Goal: Information Seeking & Learning: Learn about a topic

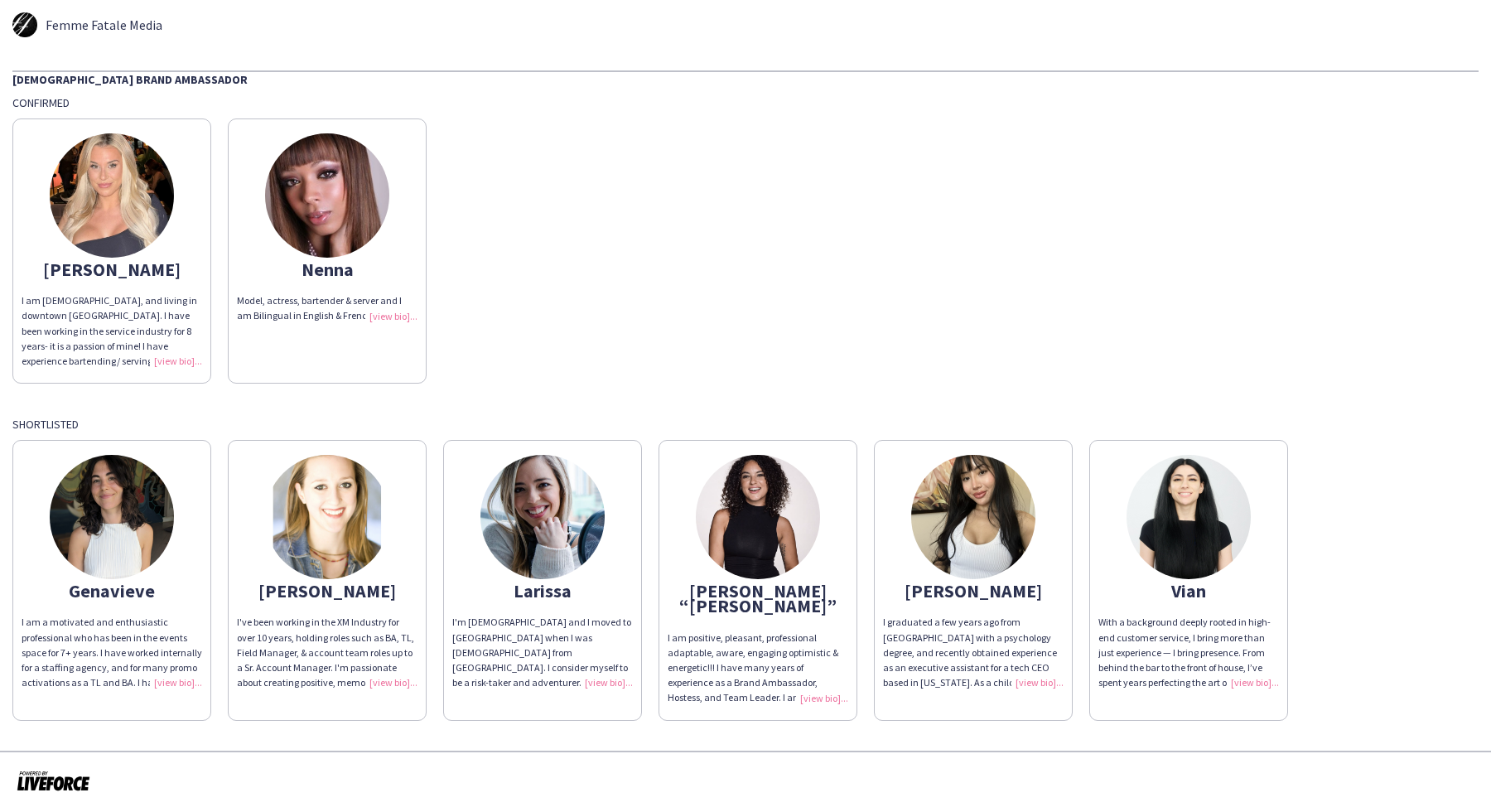
click at [160, 180] on img at bounding box center [112, 196] width 124 height 124
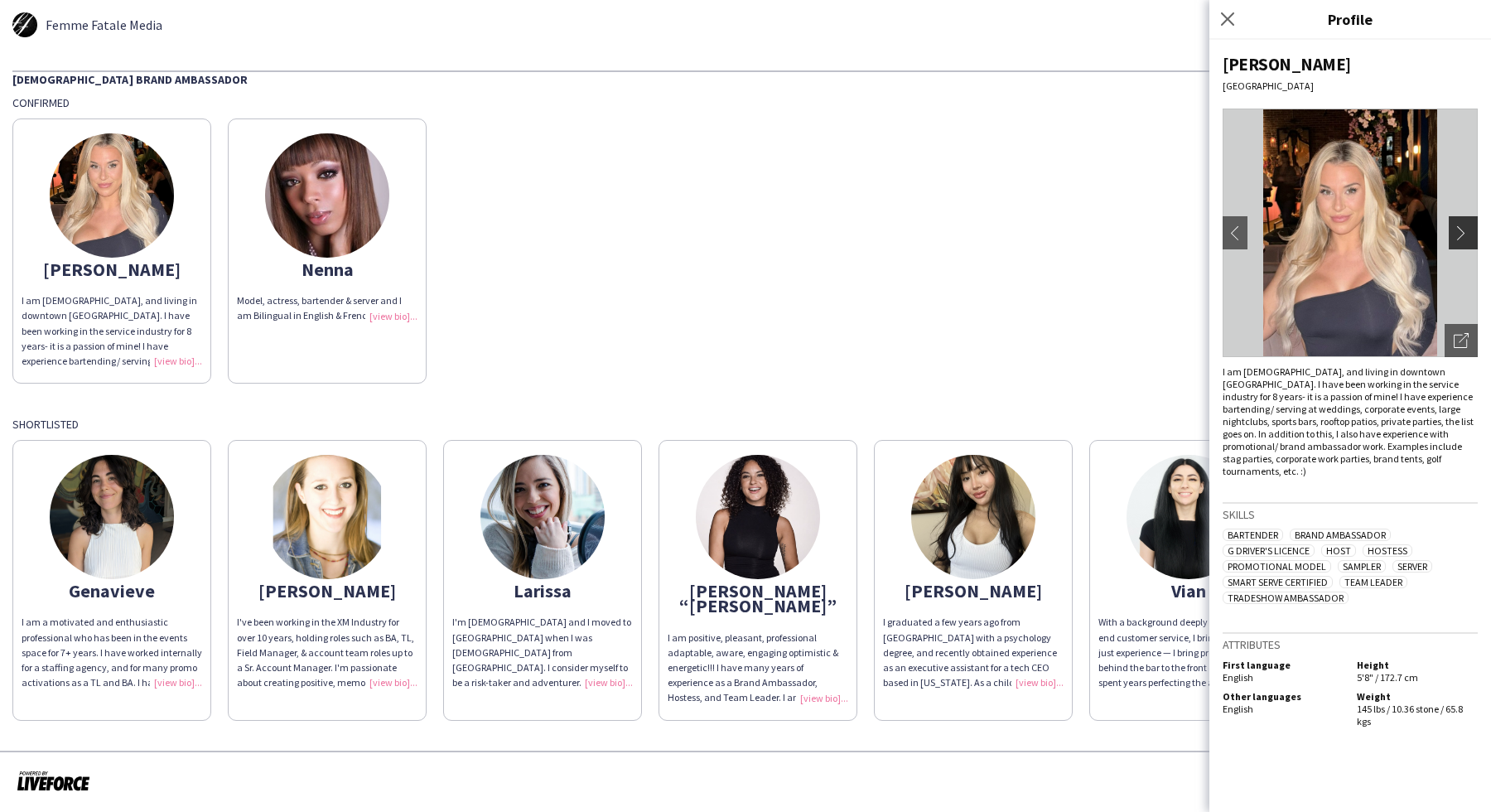
click at [1456, 233] on app-icon "chevron-right" at bounding box center [1465, 233] width 23 height 15
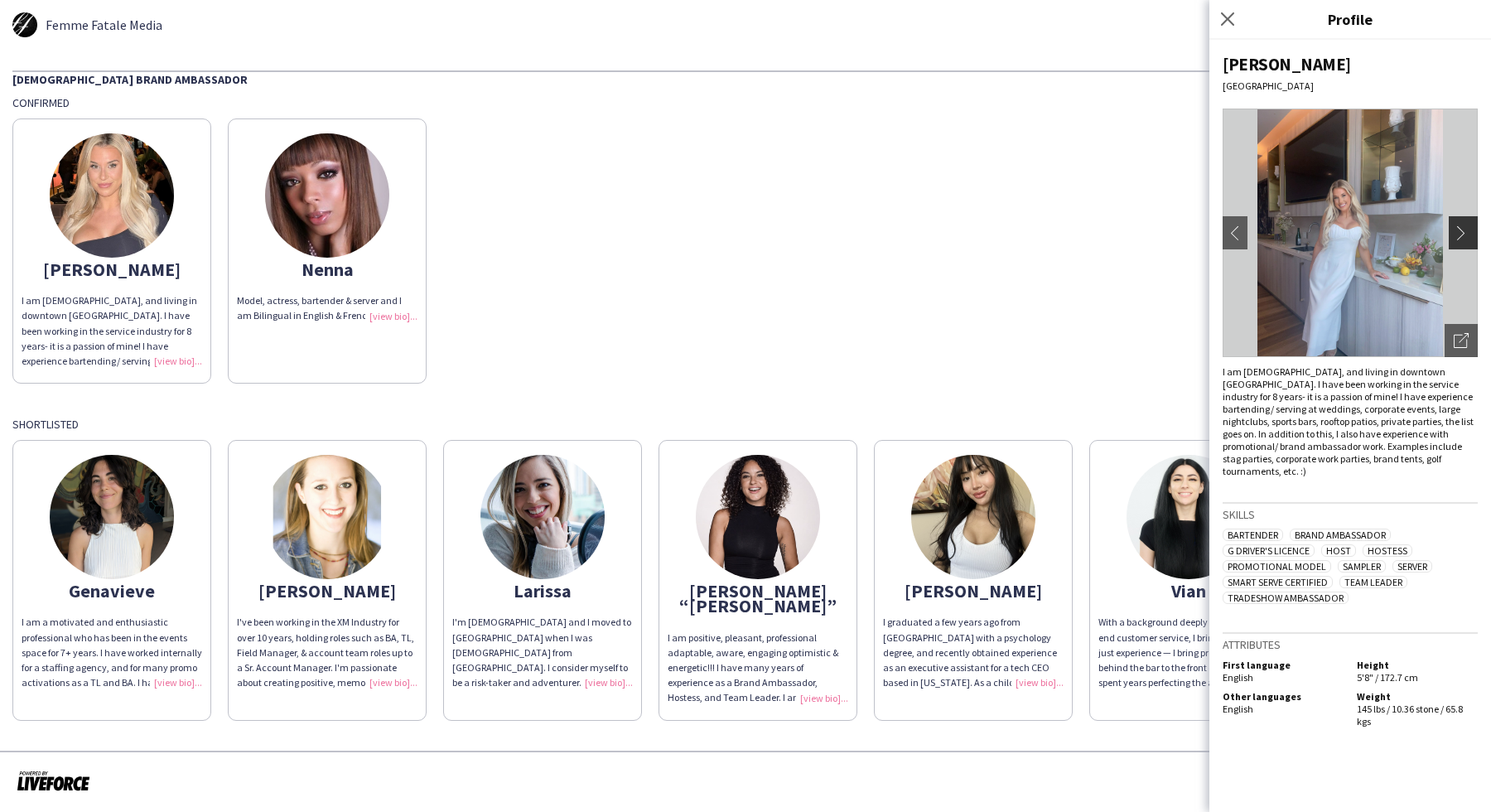
click at [1459, 235] on app-icon "chevron-right" at bounding box center [1465, 233] width 23 height 15
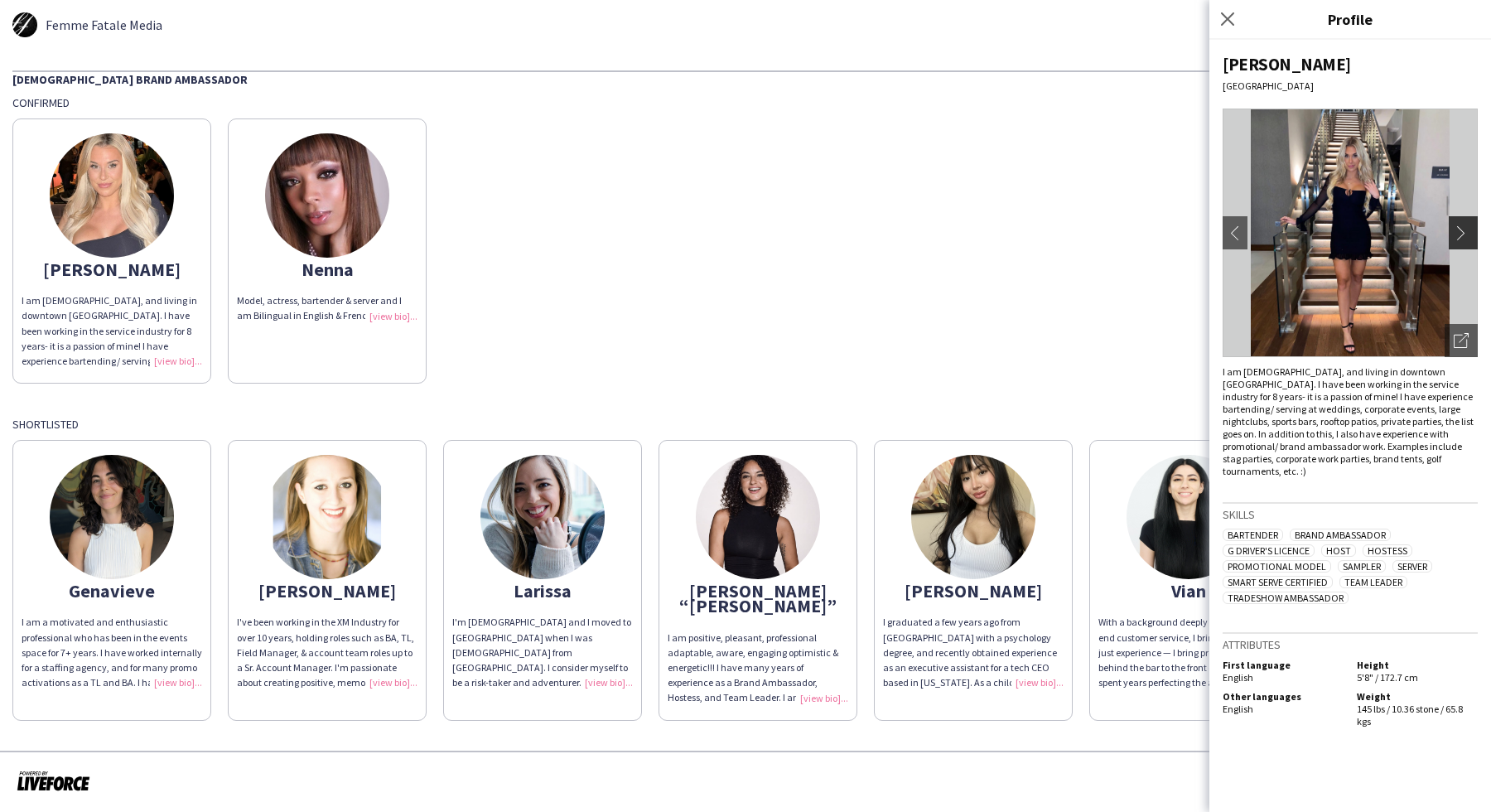
click at [1470, 245] on button "chevron-right" at bounding box center [1465, 233] width 33 height 33
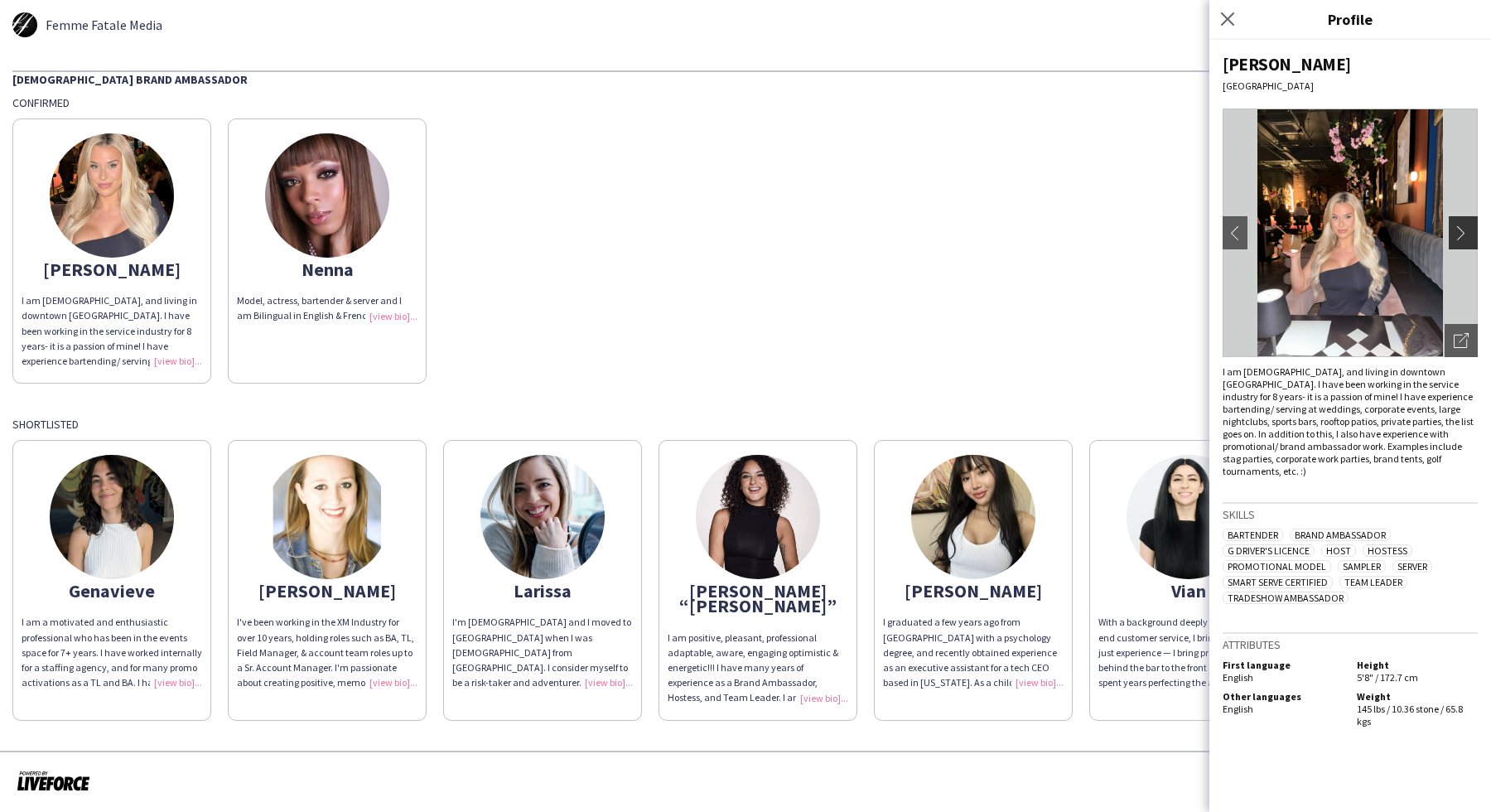
click at [1475, 245] on button "chevron-right" at bounding box center [1465, 233] width 33 height 33
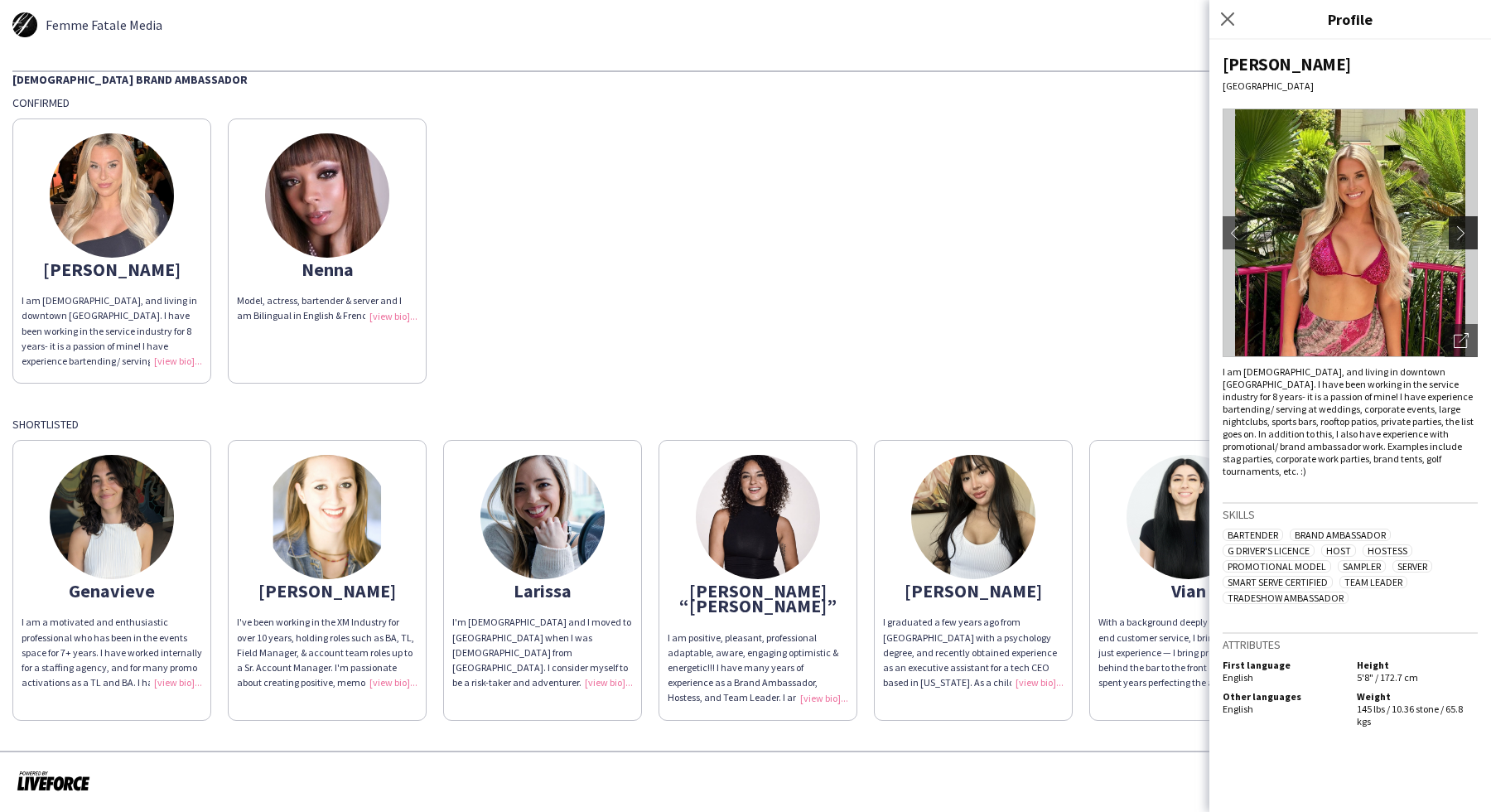
click at [1471, 236] on app-icon "chevron-right" at bounding box center [1465, 233] width 23 height 15
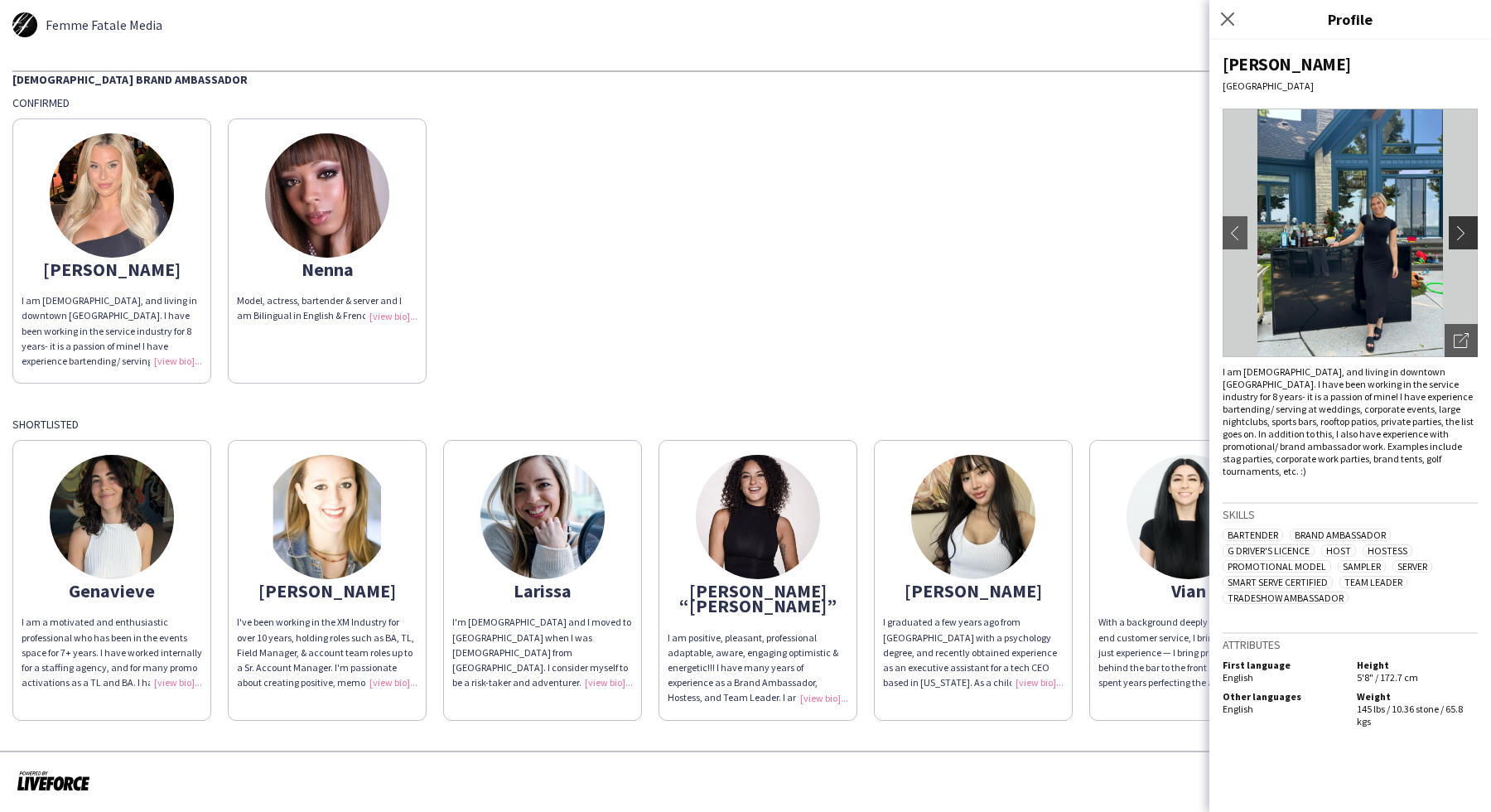
click at [1471, 236] on app-icon "chevron-right" at bounding box center [1465, 233] width 23 height 15
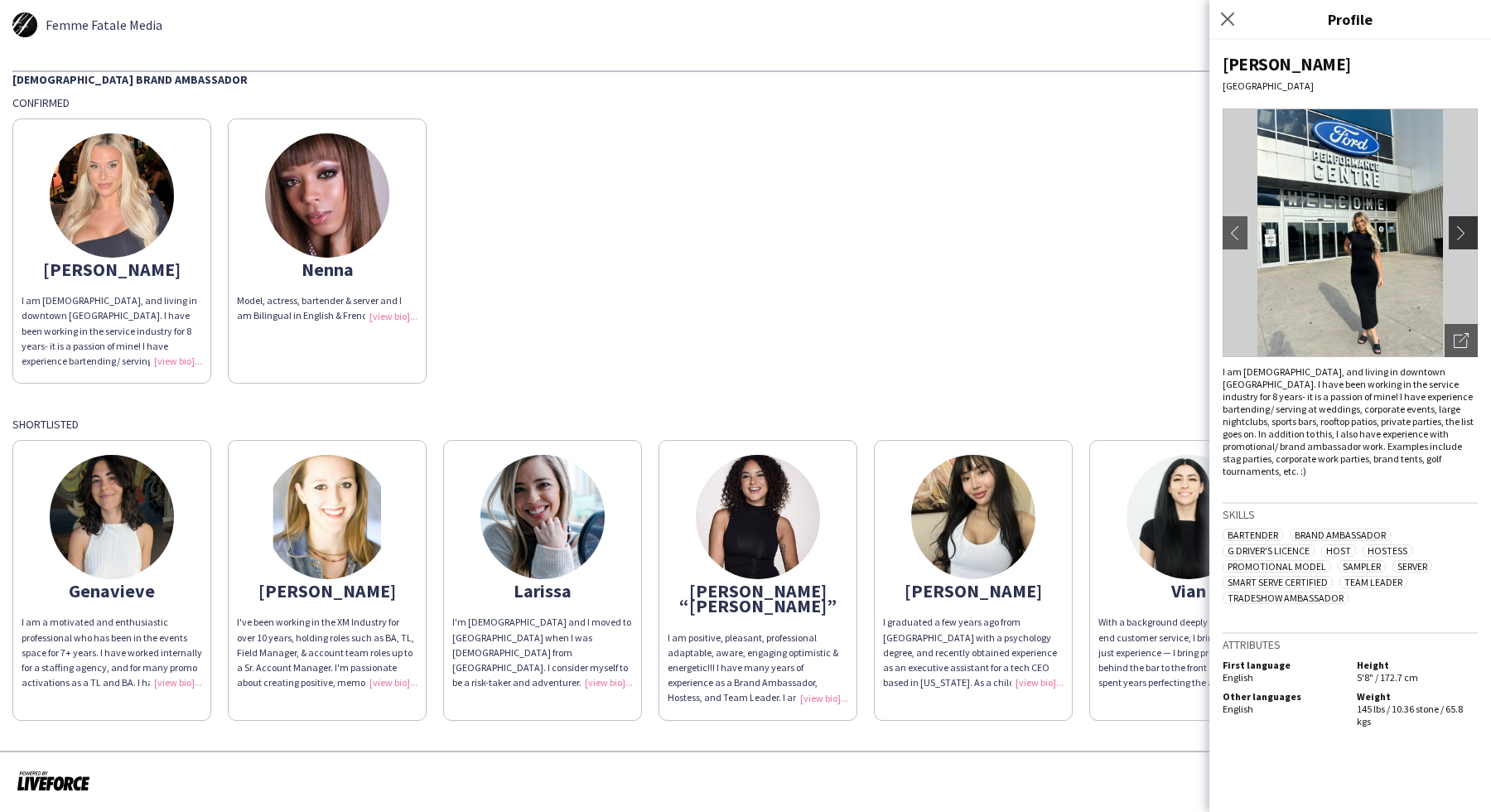
click at [1471, 236] on app-icon "chevron-right" at bounding box center [1465, 233] width 23 height 15
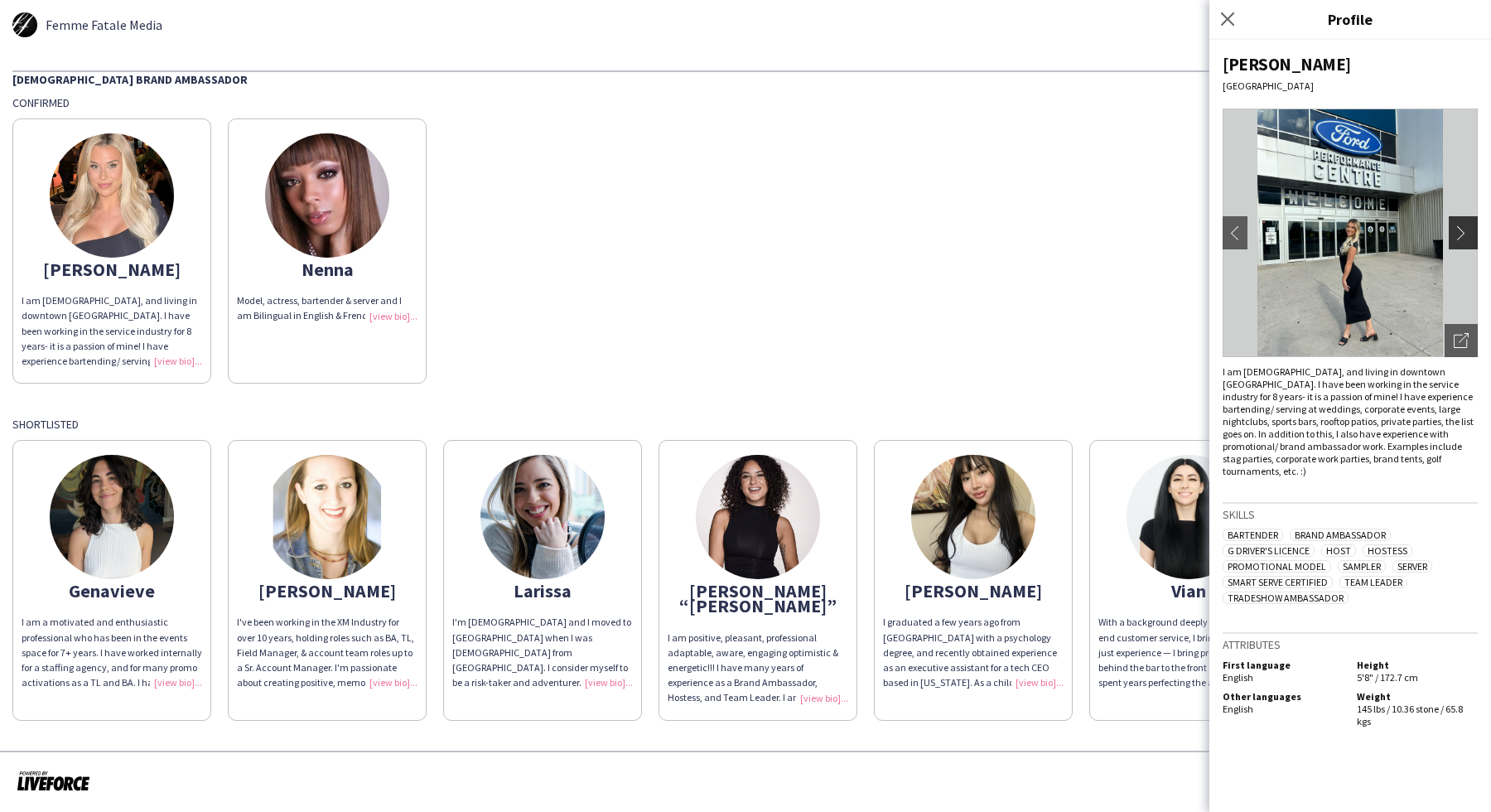
click at [1471, 236] on app-icon "chevron-right" at bounding box center [1465, 233] width 23 height 15
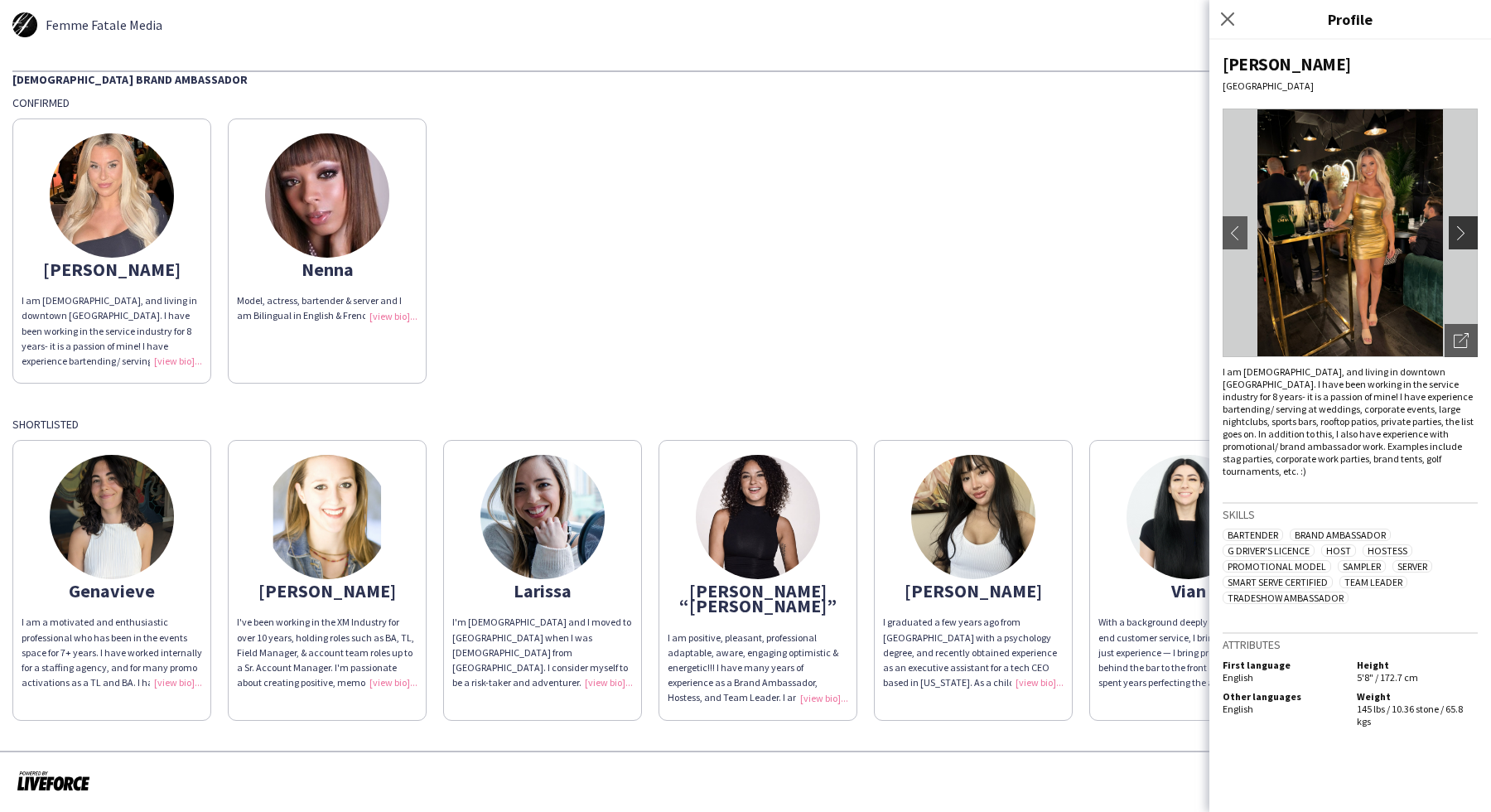
click at [1471, 236] on app-icon "chevron-right" at bounding box center [1465, 233] width 23 height 15
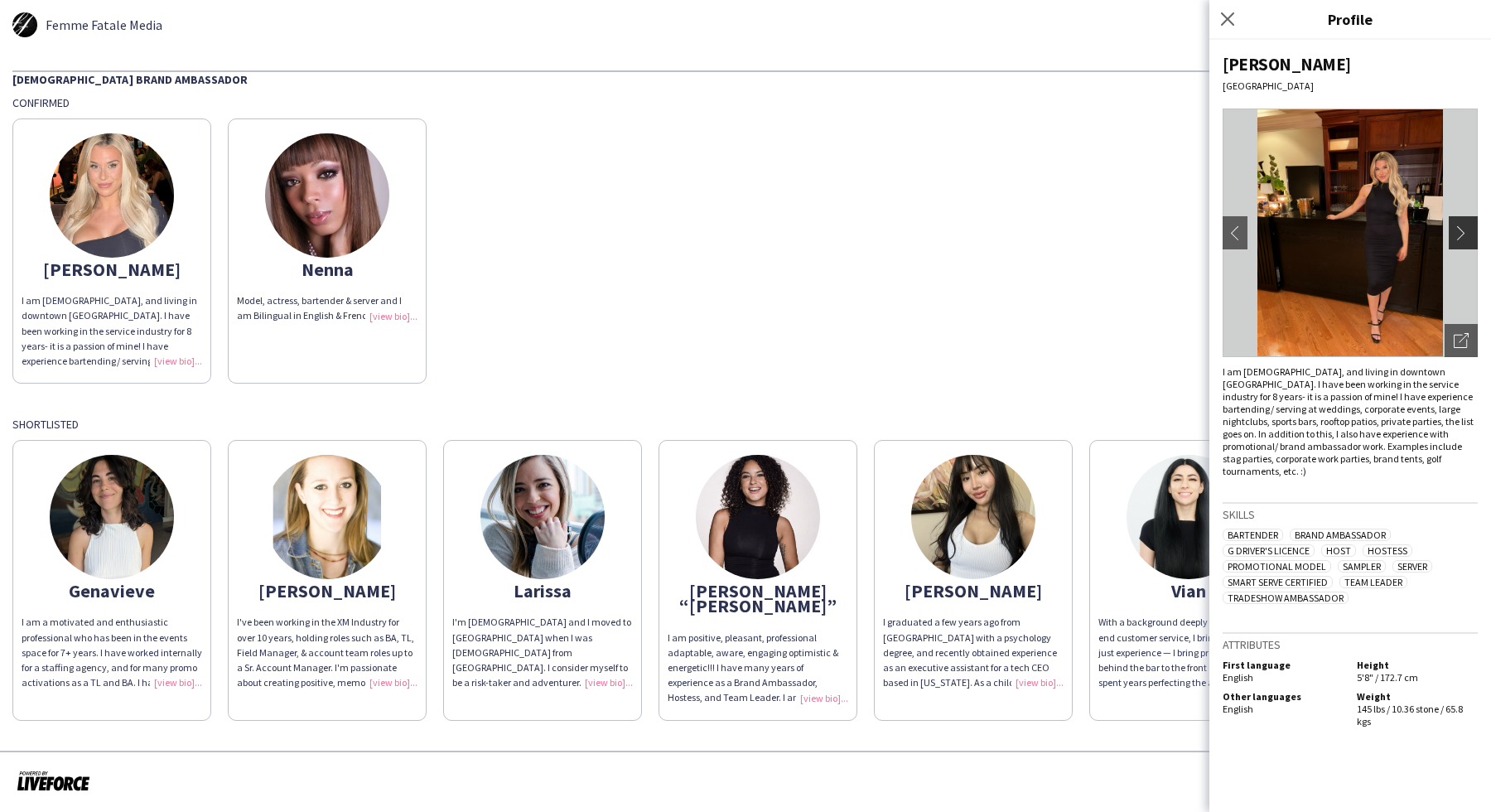
click at [1471, 236] on app-icon "chevron-right" at bounding box center [1465, 233] width 23 height 15
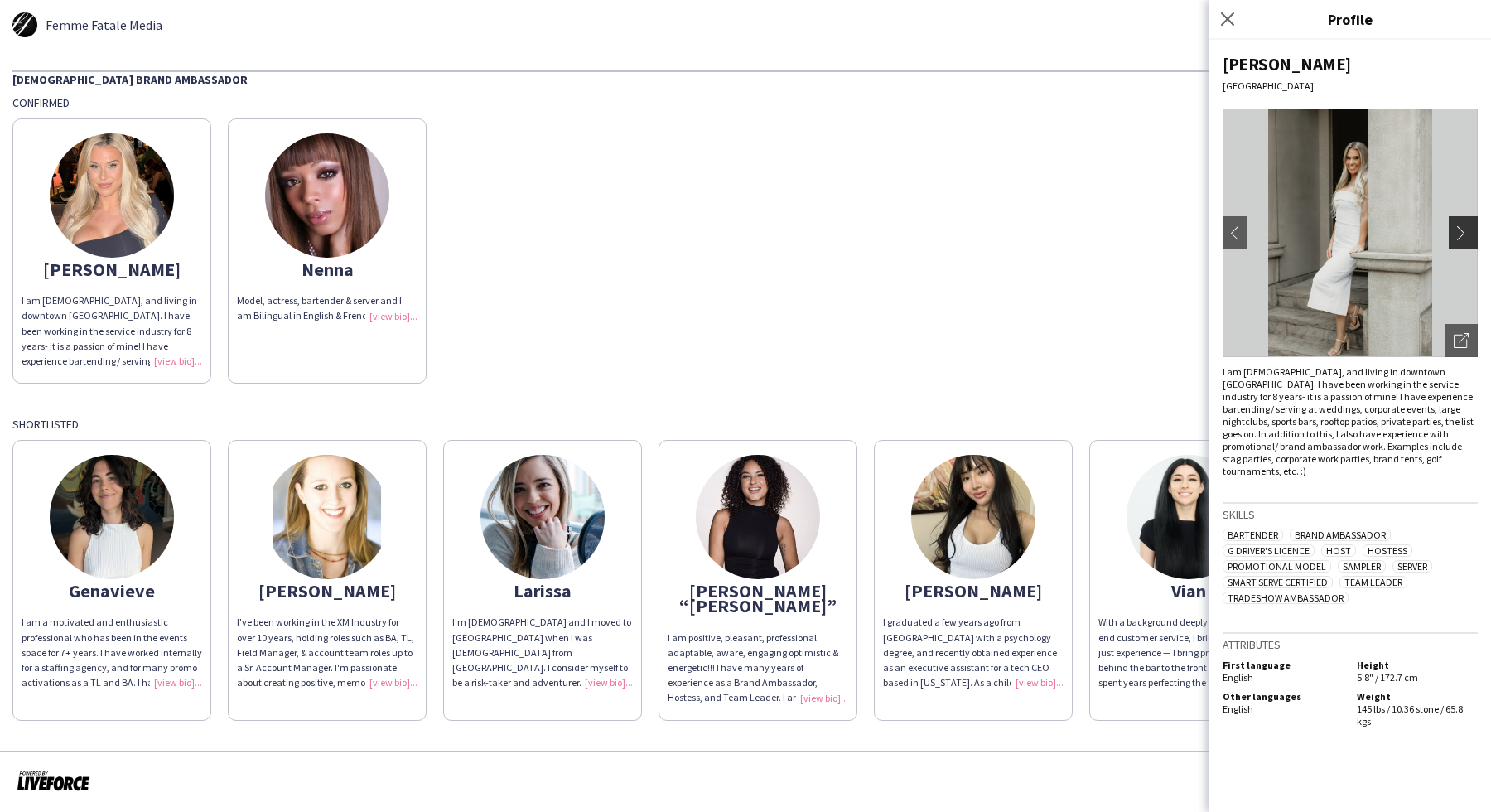
click at [1471, 236] on app-icon "chevron-right" at bounding box center [1465, 233] width 23 height 15
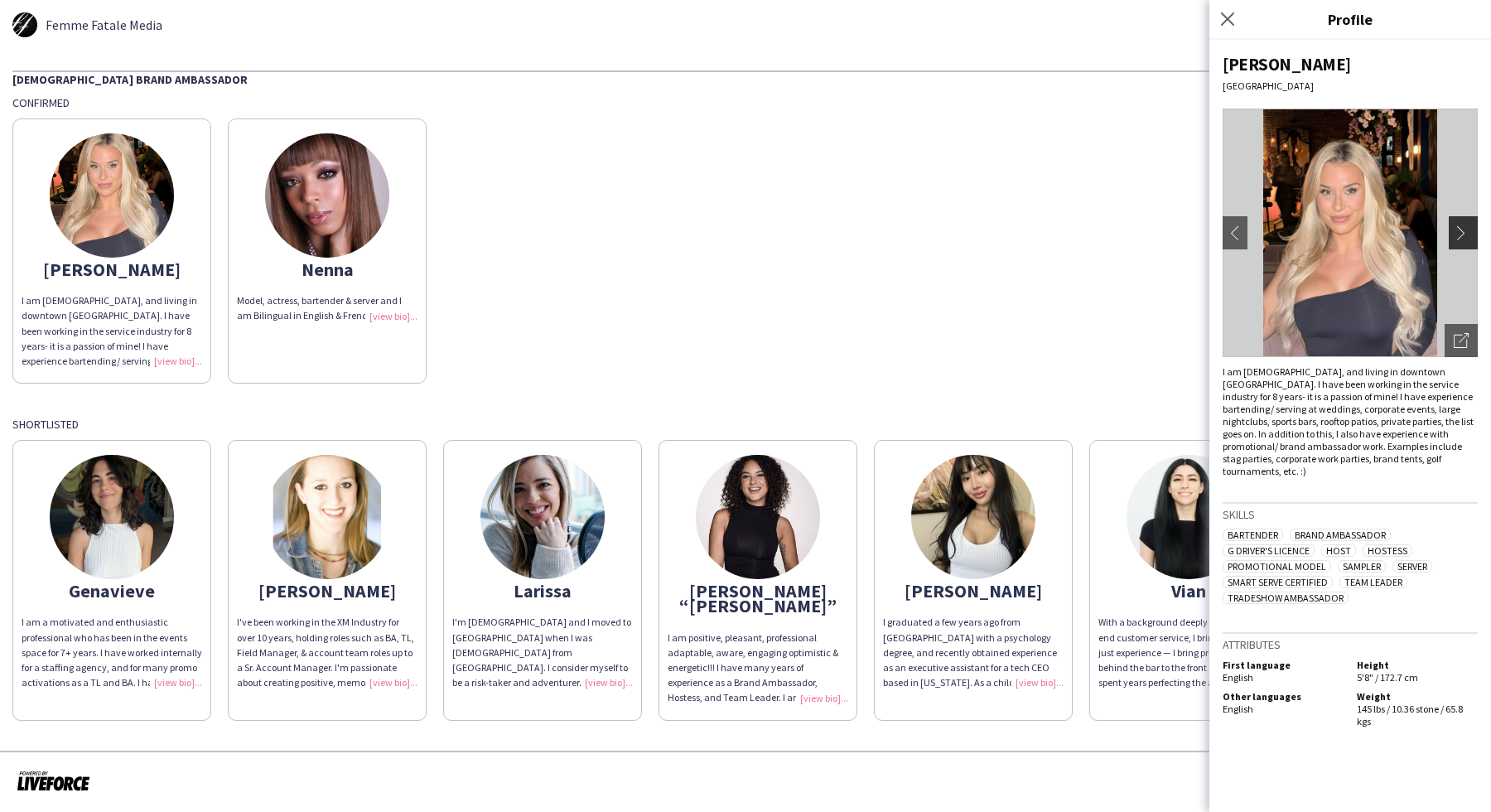
click at [1471, 236] on app-icon "chevron-right" at bounding box center [1465, 233] width 23 height 15
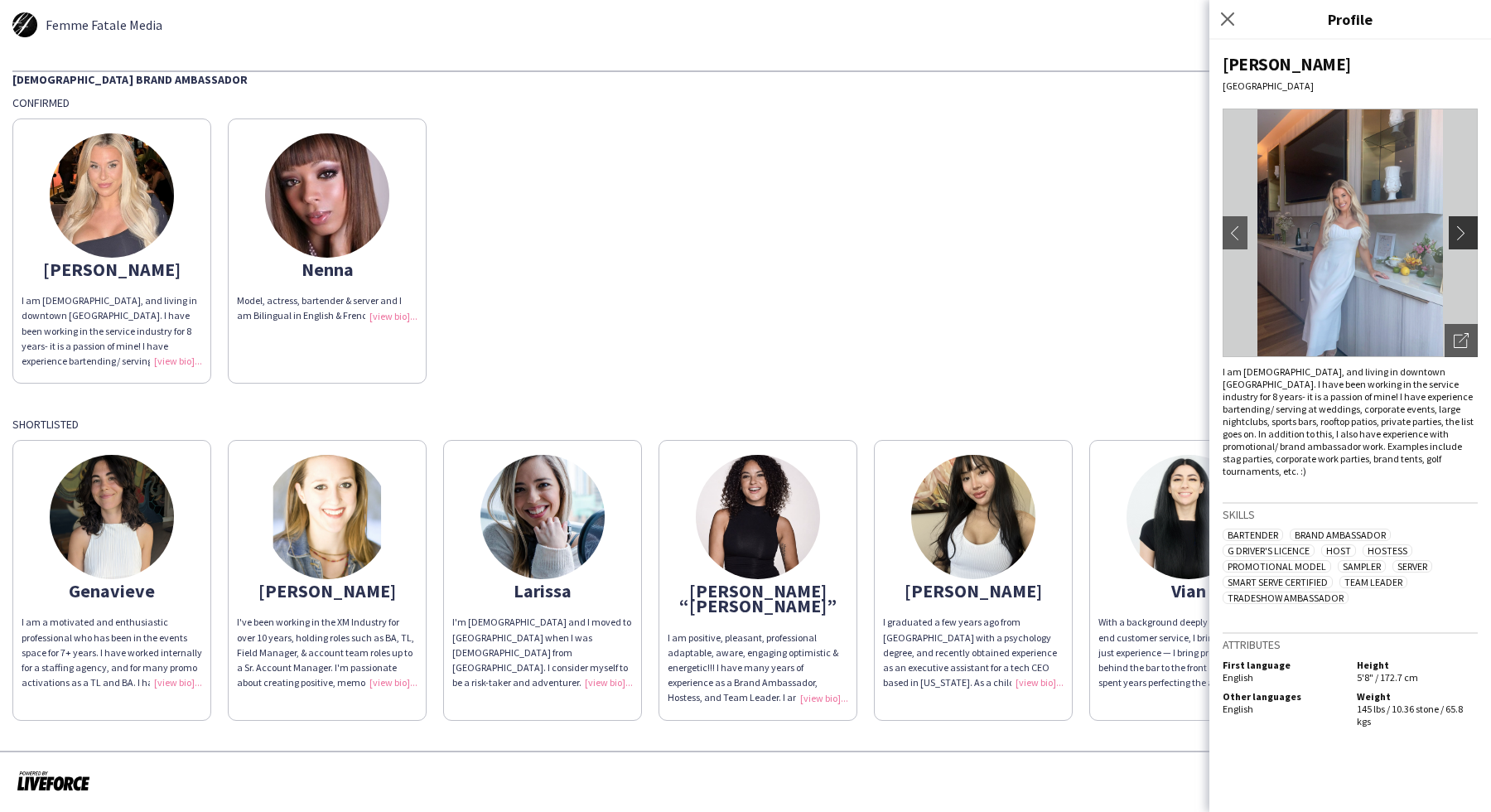
click at [1471, 236] on app-icon "chevron-right" at bounding box center [1465, 233] width 23 height 15
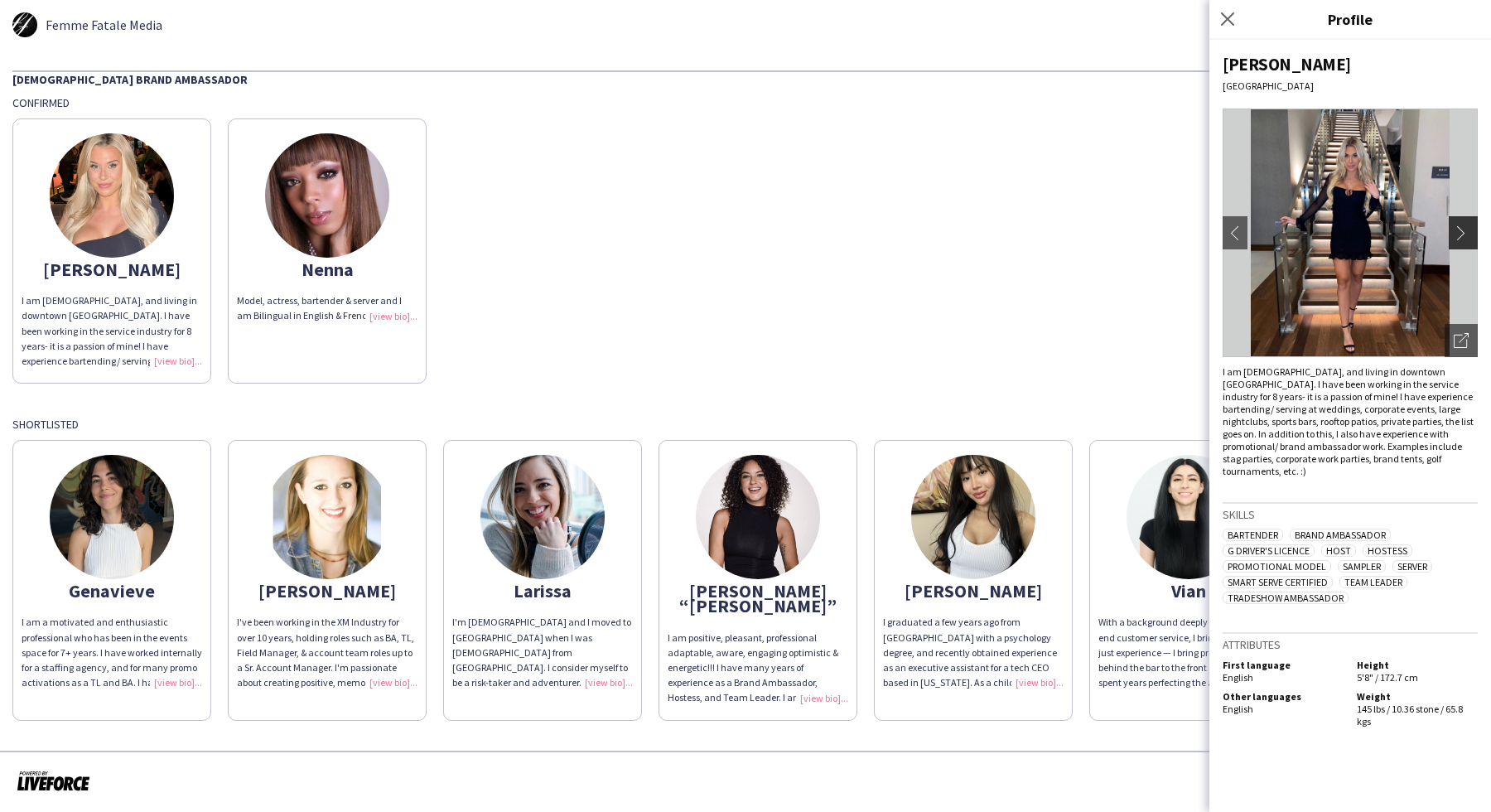
click at [1471, 236] on app-icon "chevron-right" at bounding box center [1465, 233] width 23 height 15
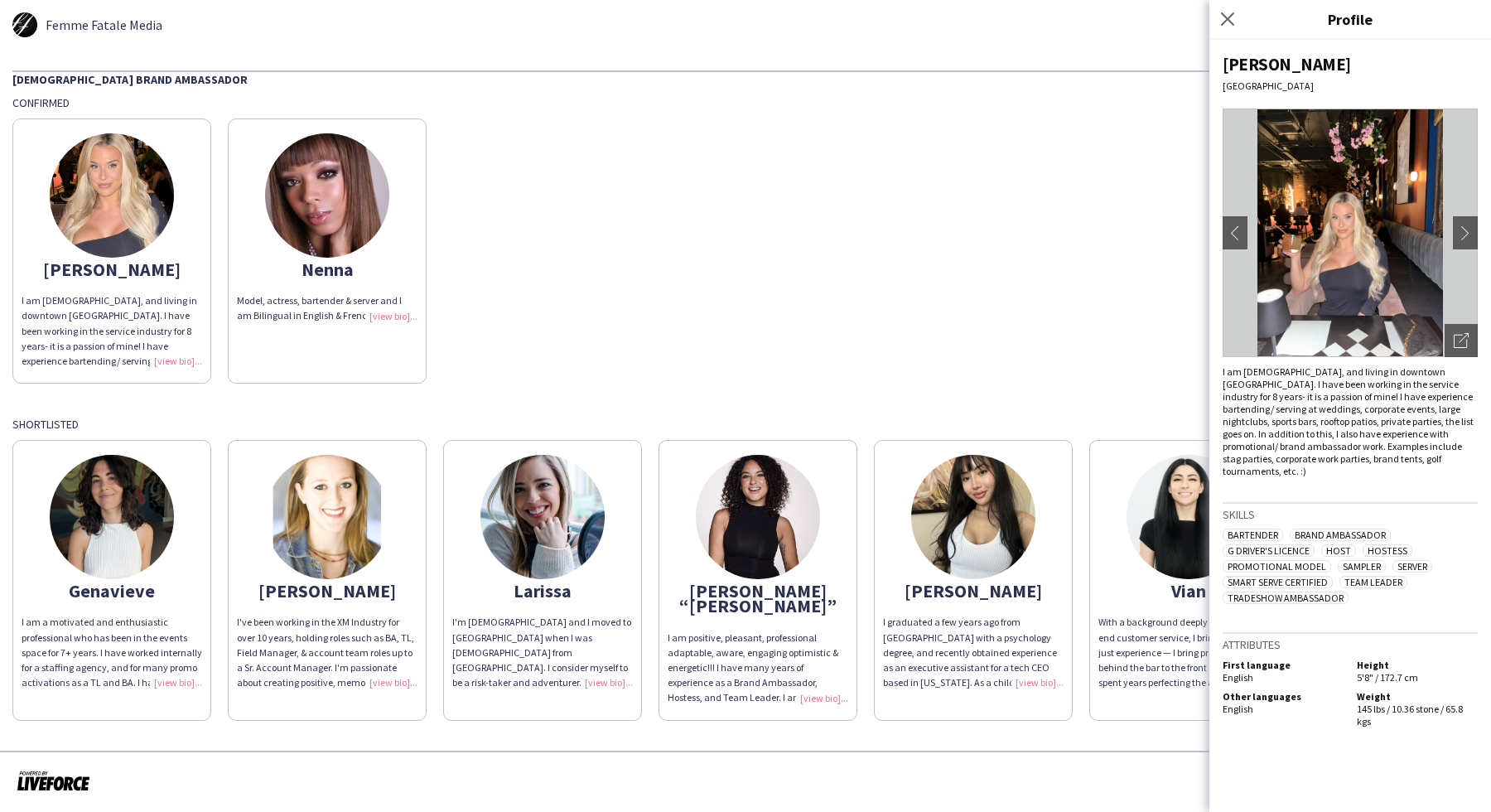
click at [1232, 31] on div "Close pop-in" at bounding box center [1230, 19] width 42 height 38
click at [1231, 20] on icon "Close pop-in" at bounding box center [1227, 19] width 15 height 15
